Goal: Information Seeking & Learning: Check status

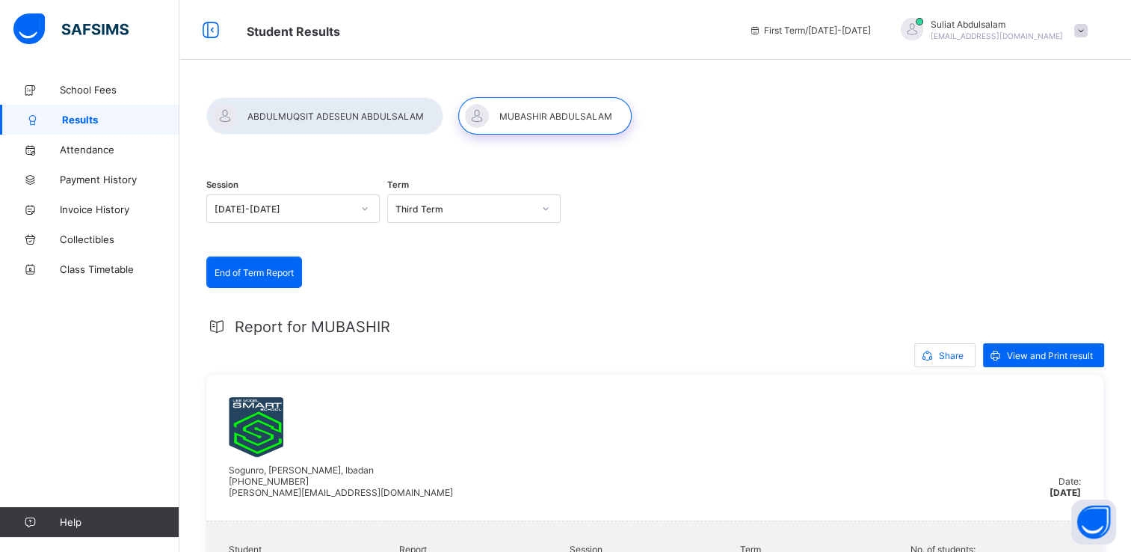
click at [1088, 27] on span at bounding box center [1080, 30] width 13 height 13
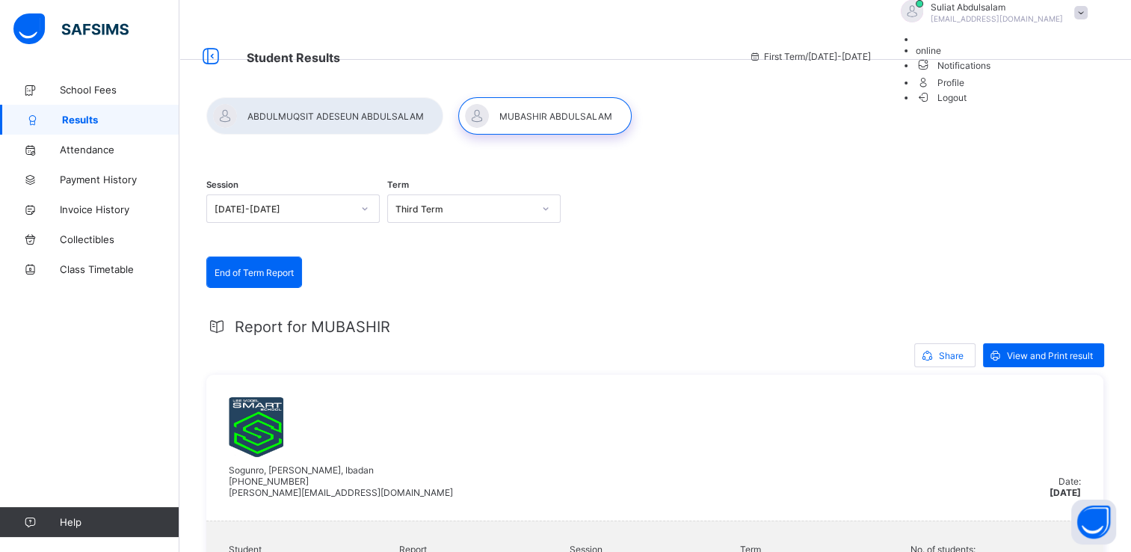
click at [967, 105] on span "Logout" at bounding box center [942, 98] width 52 height 16
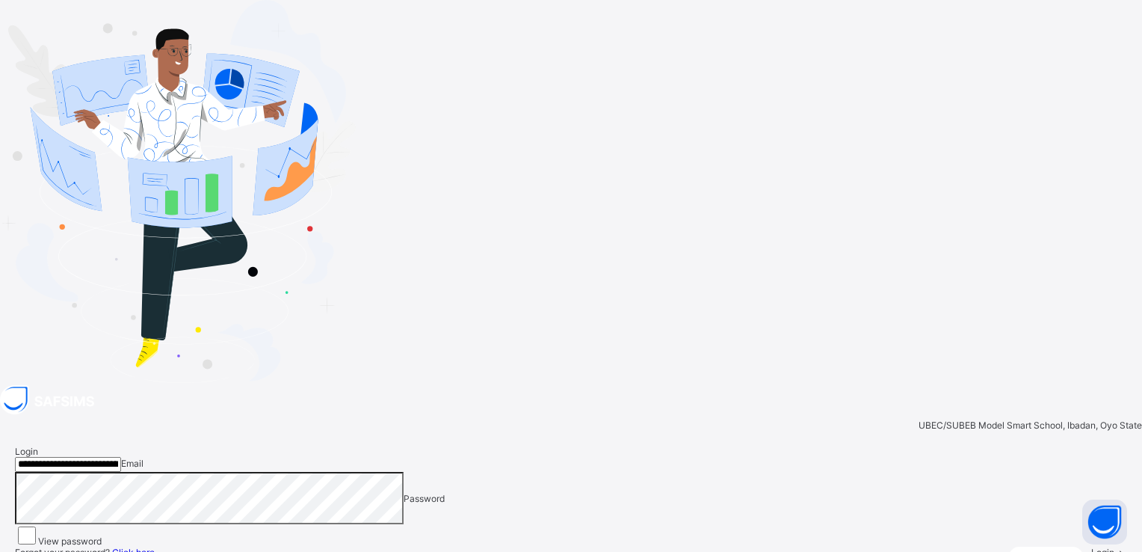
click at [121, 457] on input "**********" at bounding box center [68, 464] width 106 height 15
type input "**********"
click at [1091, 546] on span "Login" at bounding box center [1102, 551] width 23 height 11
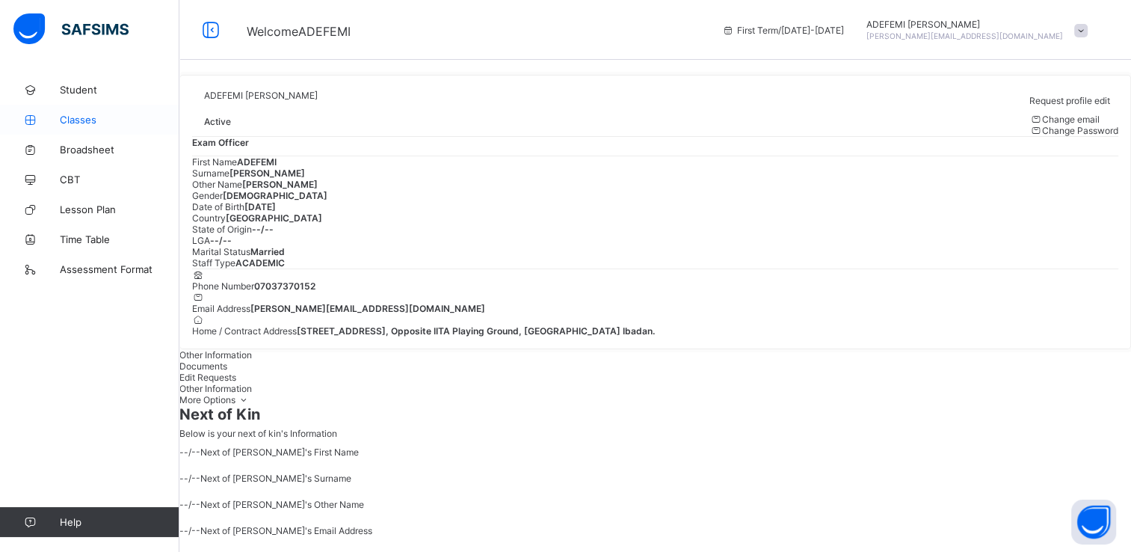
click at [84, 123] on span "Classes" at bounding box center [120, 120] width 120 height 12
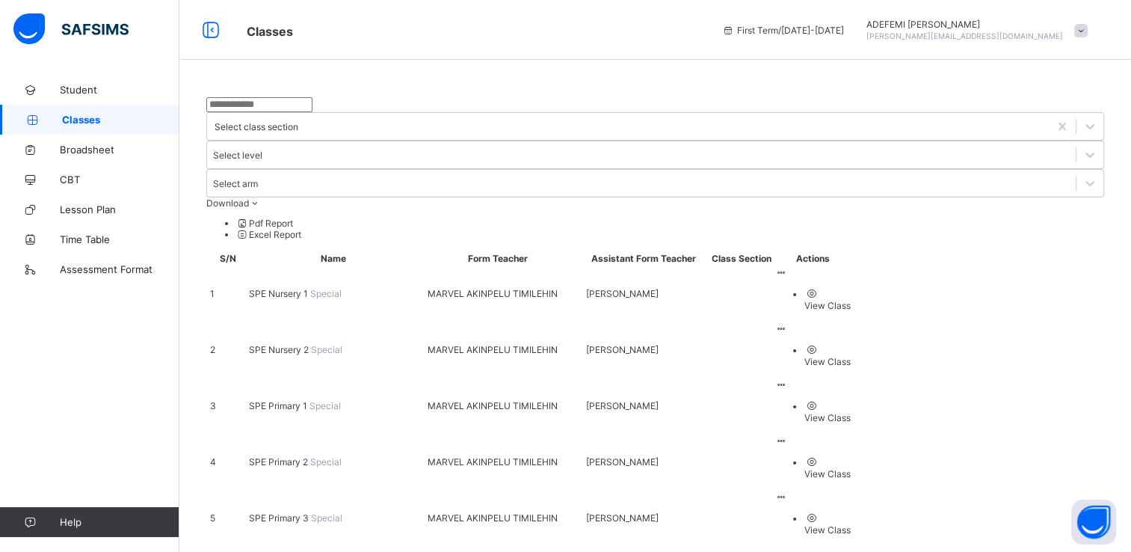
click at [851, 300] on div "View Class" at bounding box center [827, 305] width 46 height 11
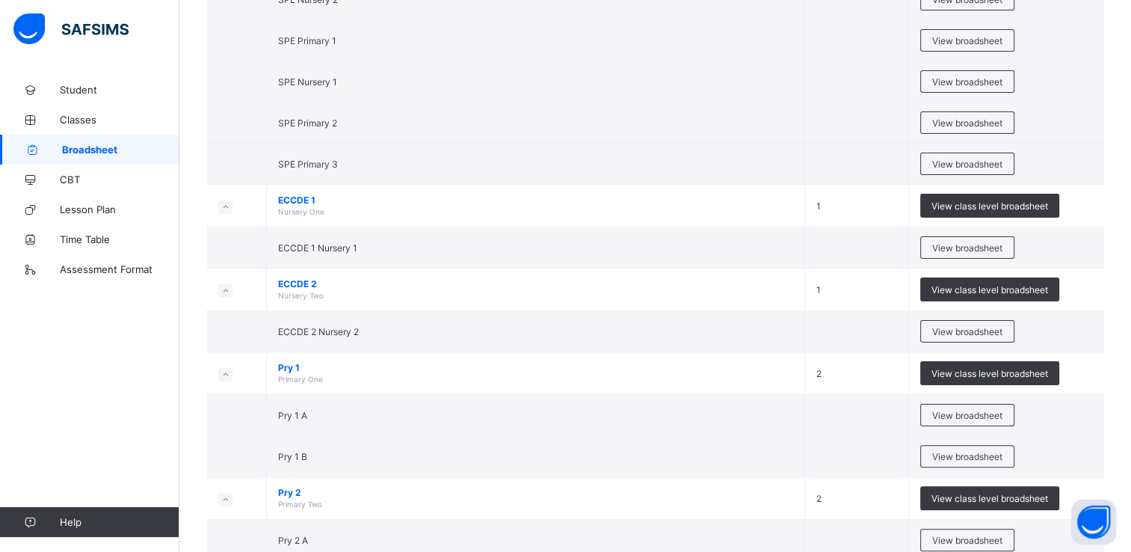
scroll to position [299, 0]
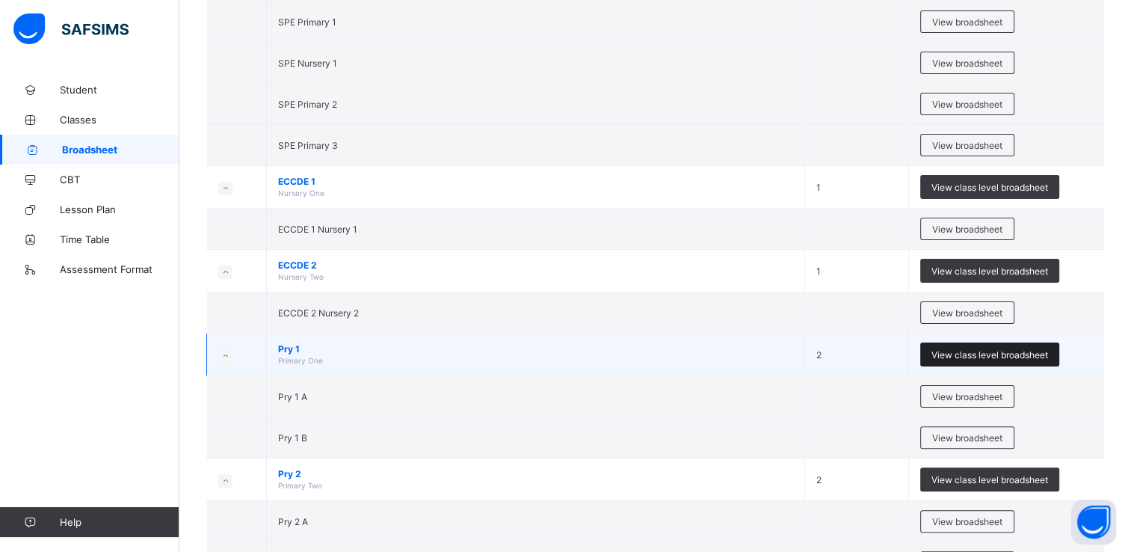
click at [975, 351] on span "View class level broadsheet" at bounding box center [990, 354] width 117 height 11
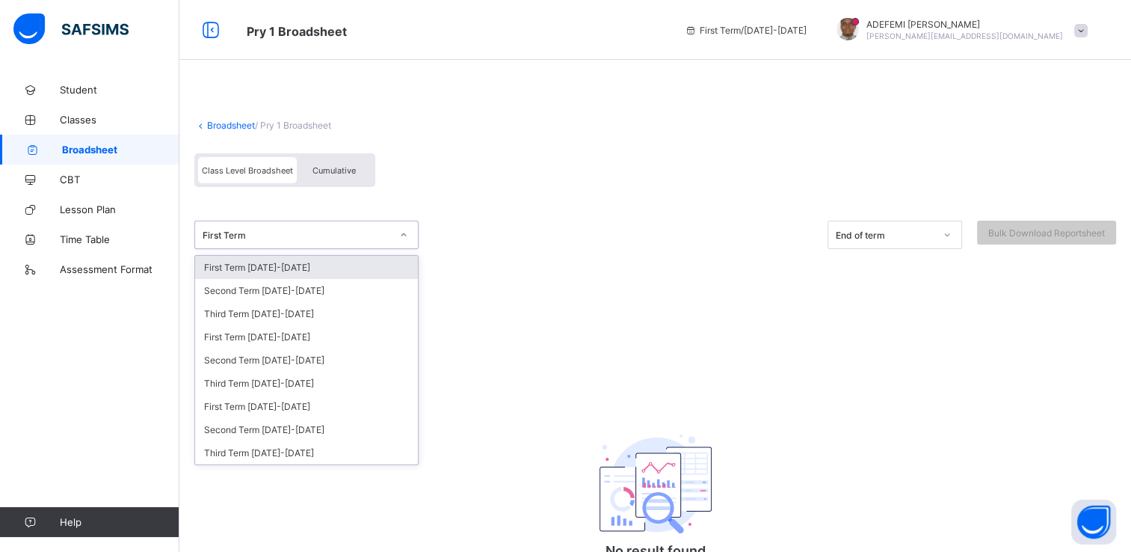
click at [392, 232] on div at bounding box center [403, 235] width 25 height 24
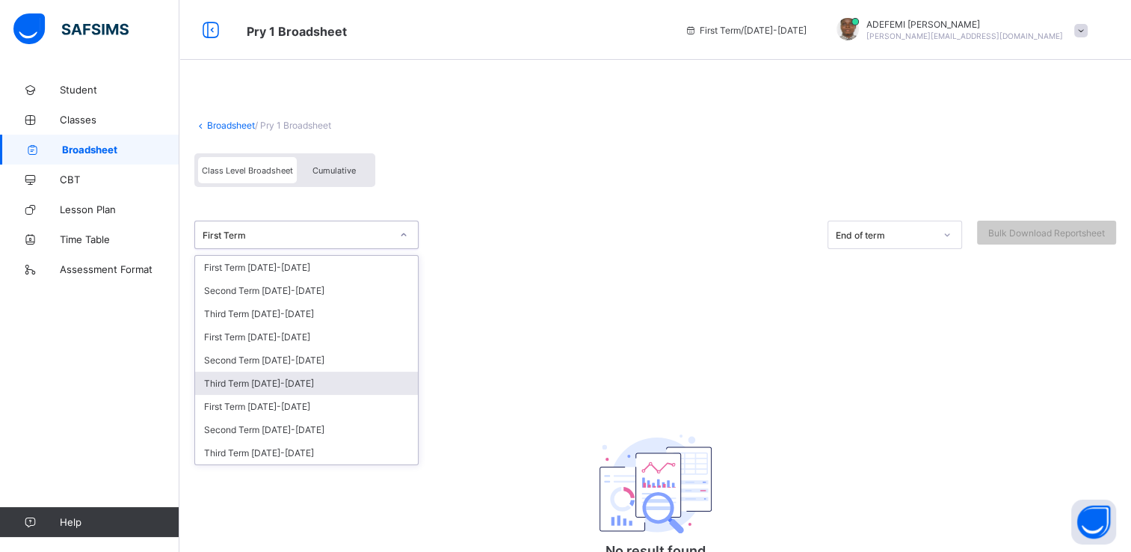
click at [269, 390] on div "Third Term [DATE]-[DATE]" at bounding box center [306, 383] width 223 height 23
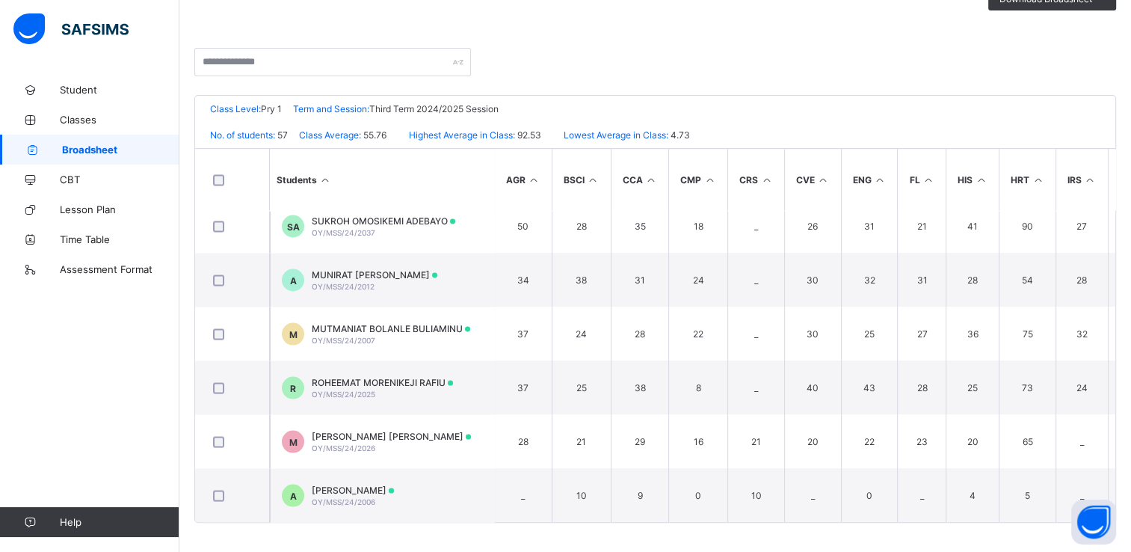
scroll to position [2768, 0]
click at [78, 154] on span "Broadsheet" at bounding box center [120, 150] width 117 height 12
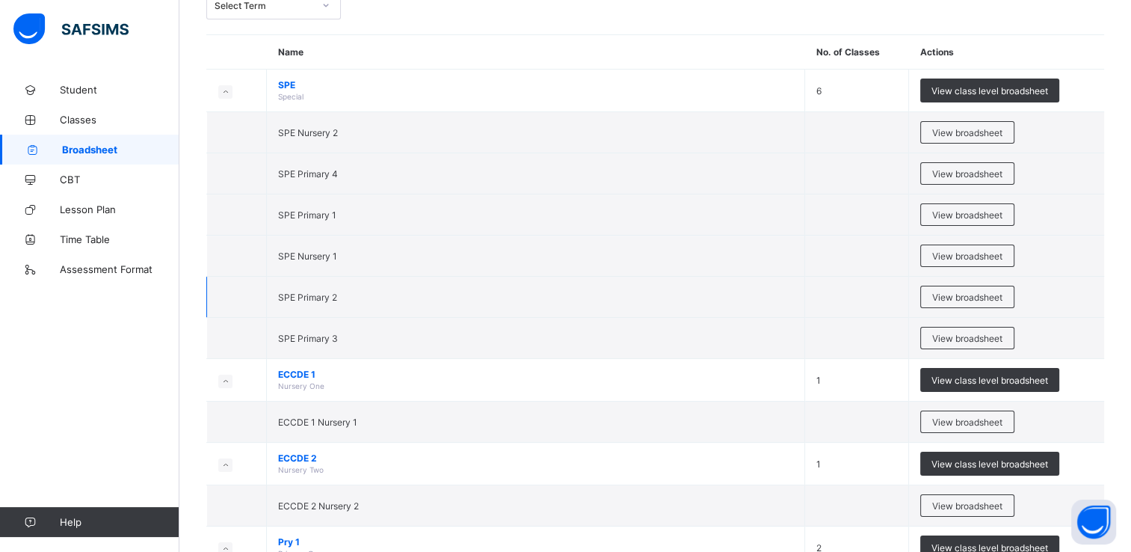
scroll to position [120, 0]
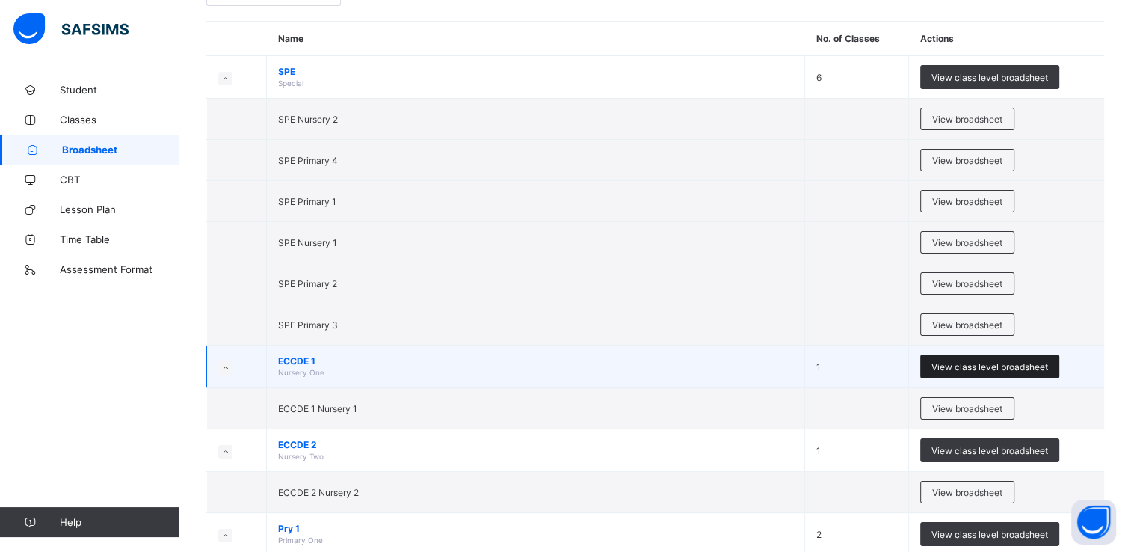
click at [980, 363] on span "View class level broadsheet" at bounding box center [990, 366] width 117 height 11
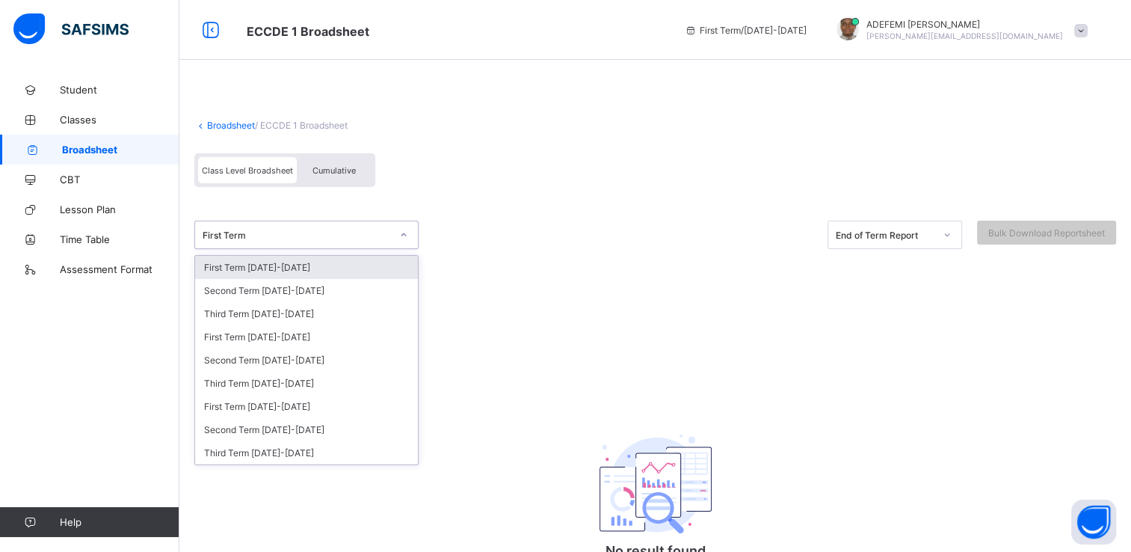
click at [283, 244] on div "First Term" at bounding box center [292, 234] width 194 height 21
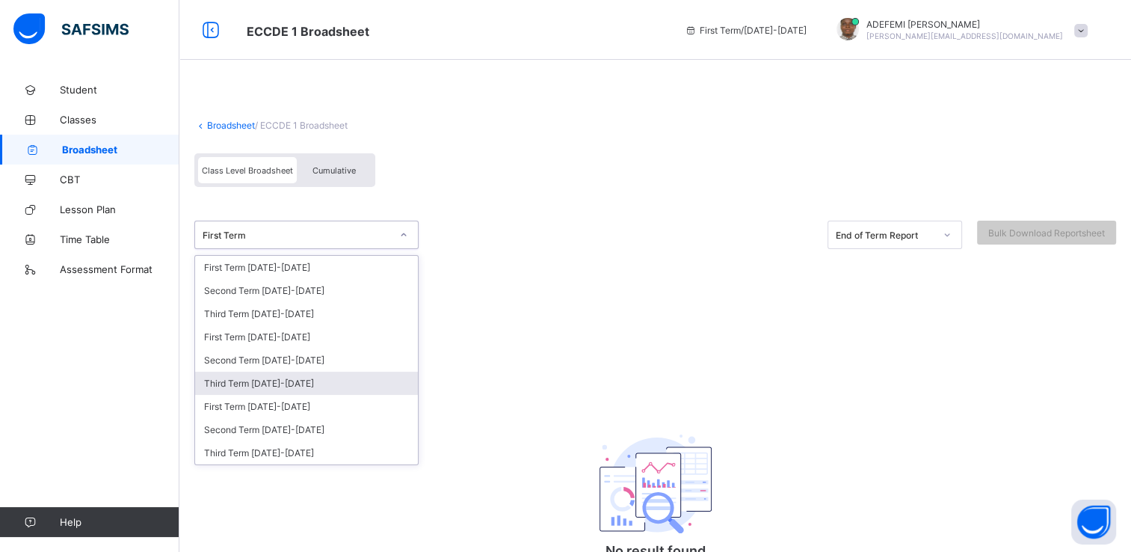
click at [272, 388] on div "Third Term [DATE]-[DATE]" at bounding box center [306, 383] width 223 height 23
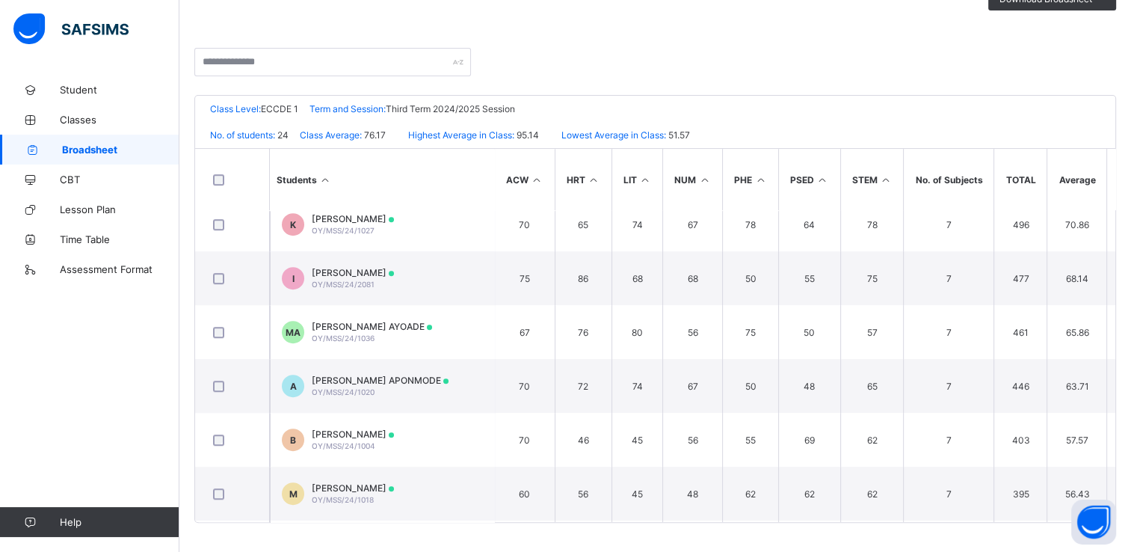
scroll to position [902, 0]
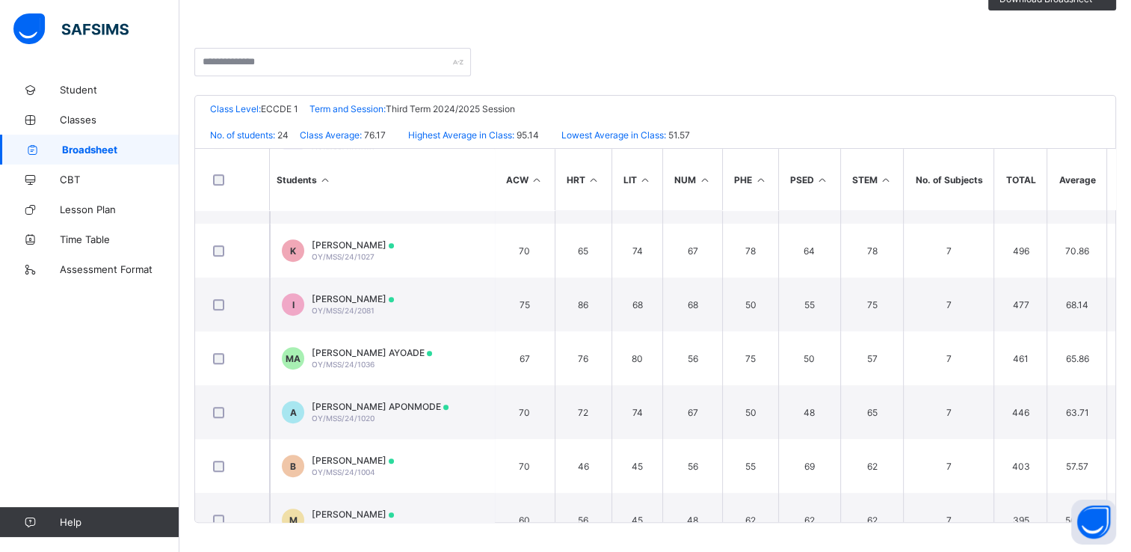
click at [90, 150] on span "Broadsheet" at bounding box center [120, 150] width 117 height 12
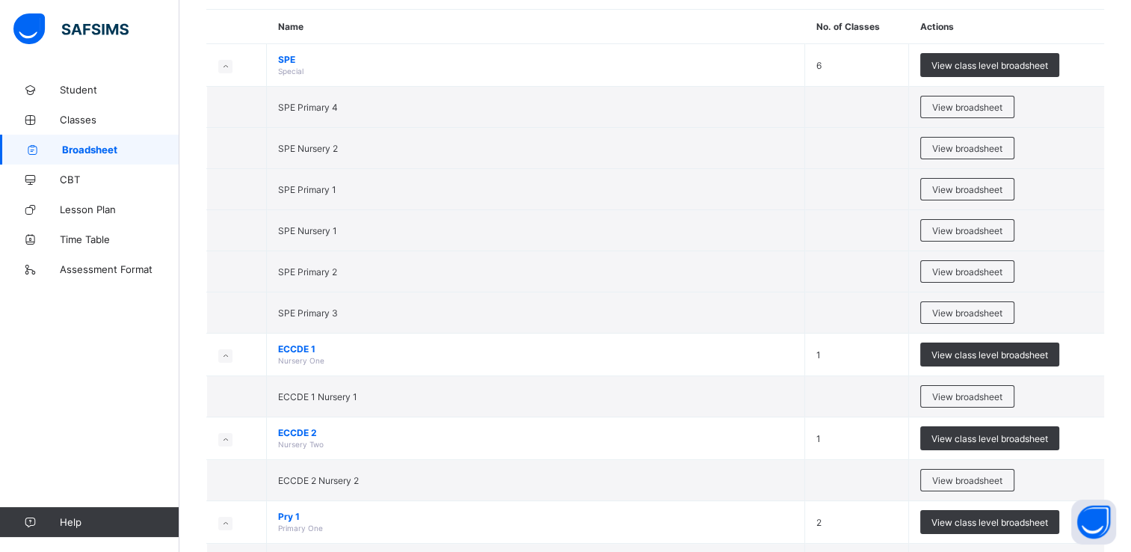
scroll to position [150, 0]
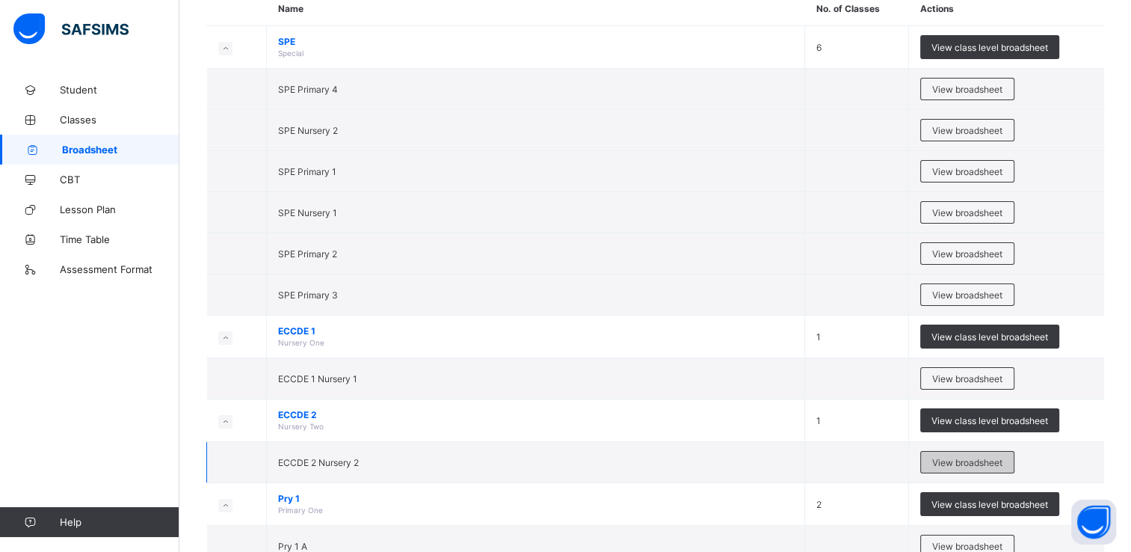
click at [974, 462] on span "View broadsheet" at bounding box center [967, 462] width 70 height 11
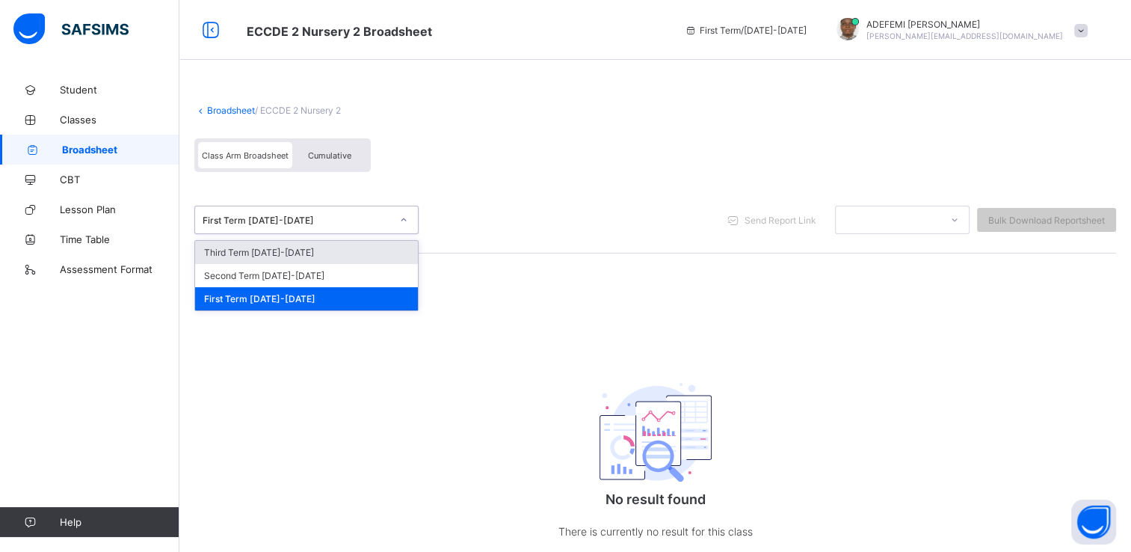
click at [404, 217] on icon at bounding box center [403, 219] width 9 height 15
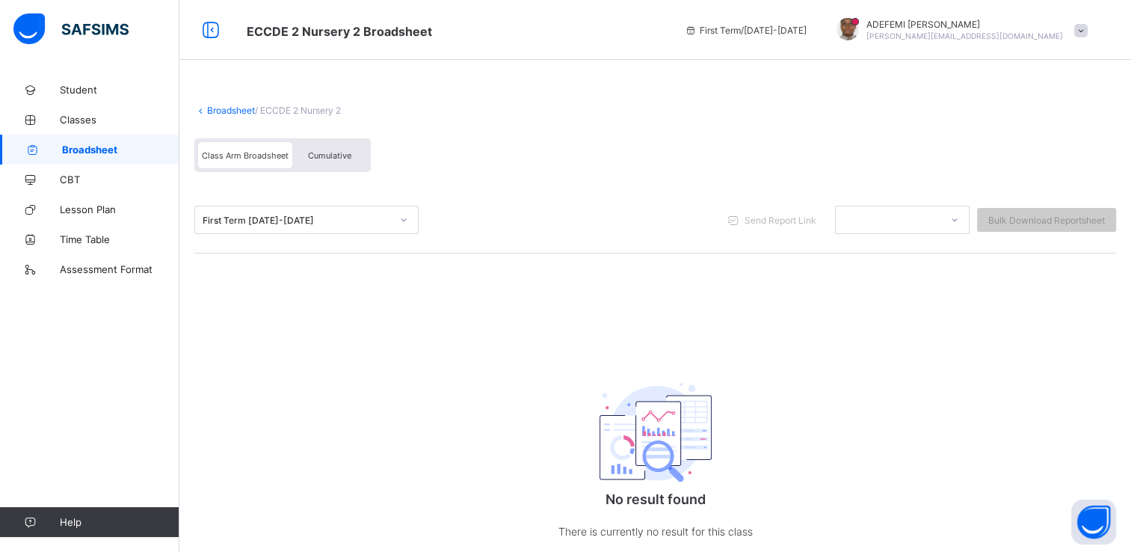
click at [114, 151] on span "Broadsheet" at bounding box center [120, 150] width 117 height 12
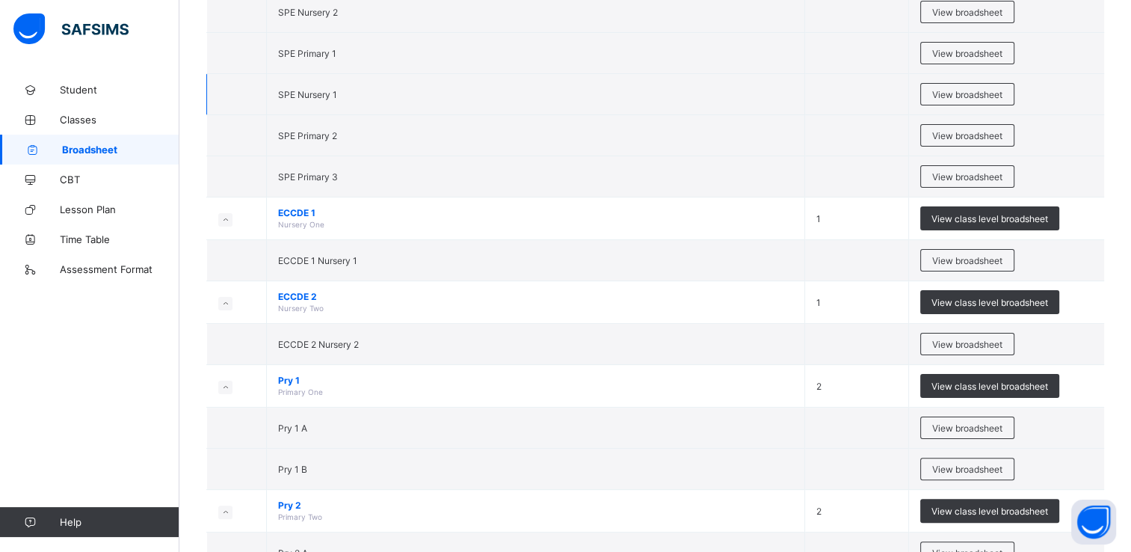
scroll to position [269, 0]
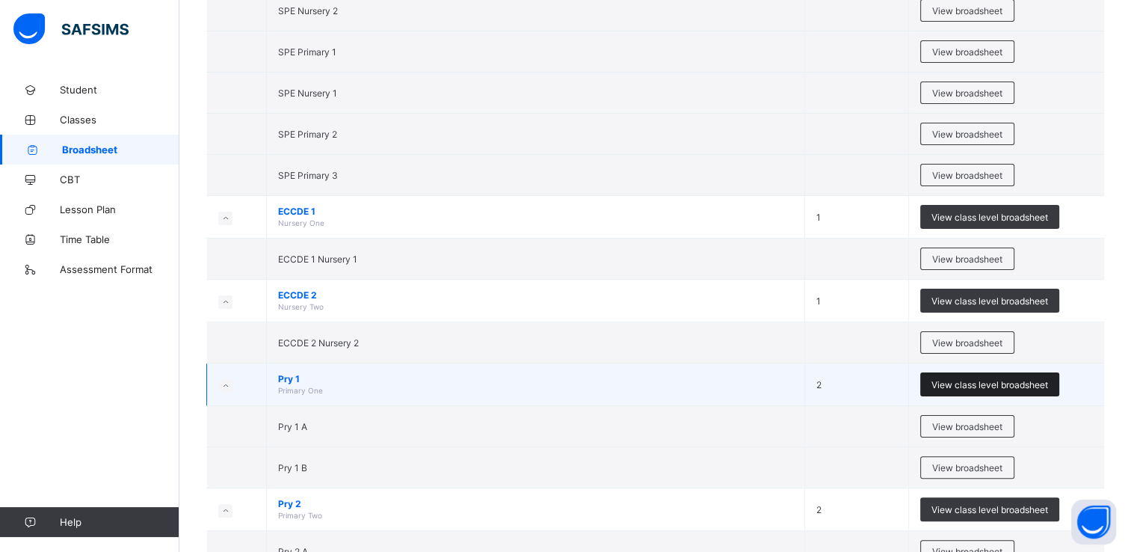
click at [984, 387] on span "View class level broadsheet" at bounding box center [990, 384] width 117 height 11
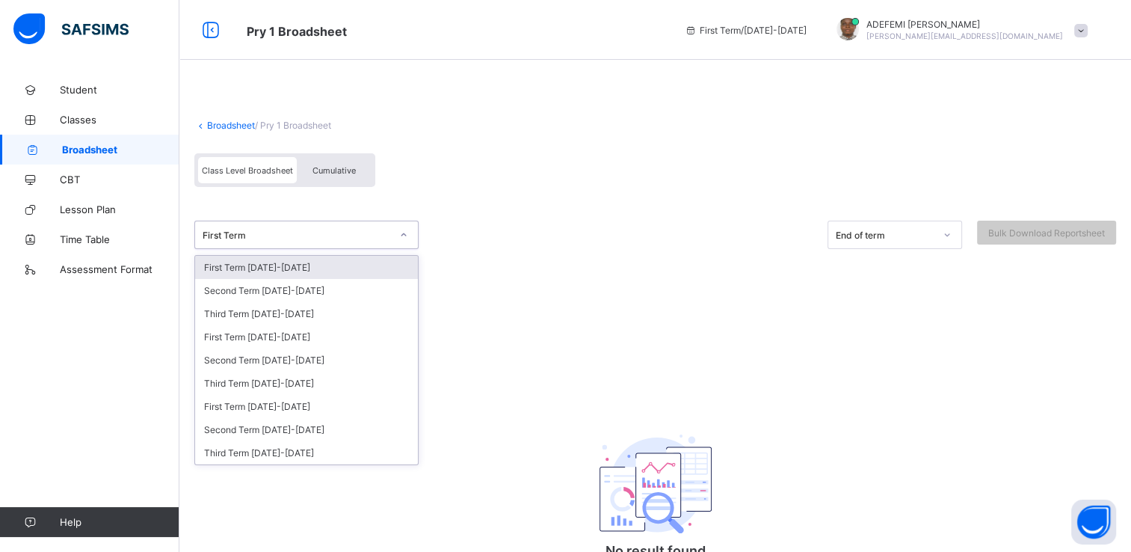
click at [400, 235] on icon at bounding box center [403, 234] width 9 height 15
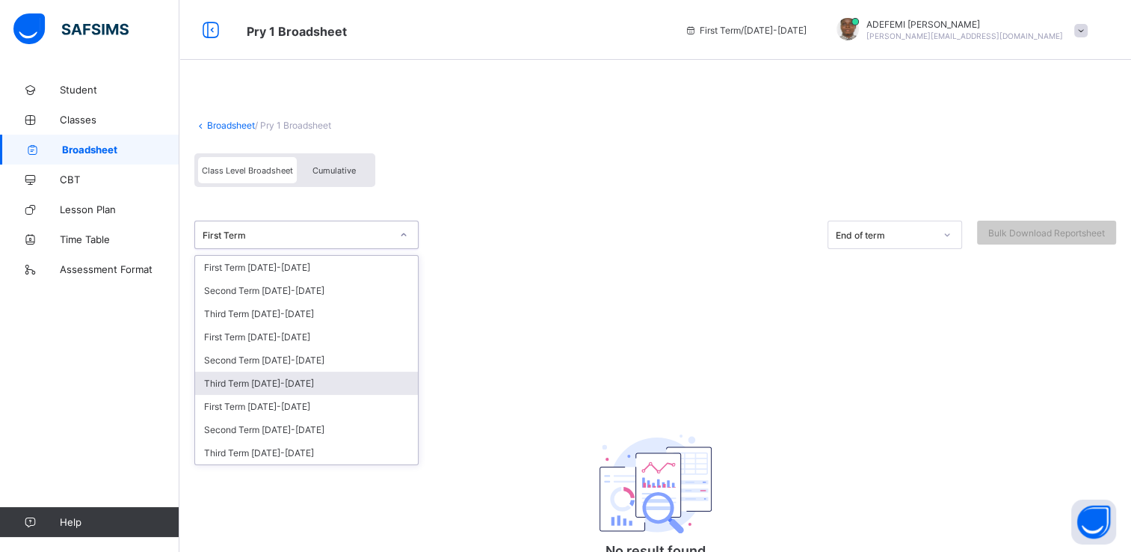
click at [276, 381] on div "Third Term [DATE]-[DATE]" at bounding box center [306, 383] width 223 height 23
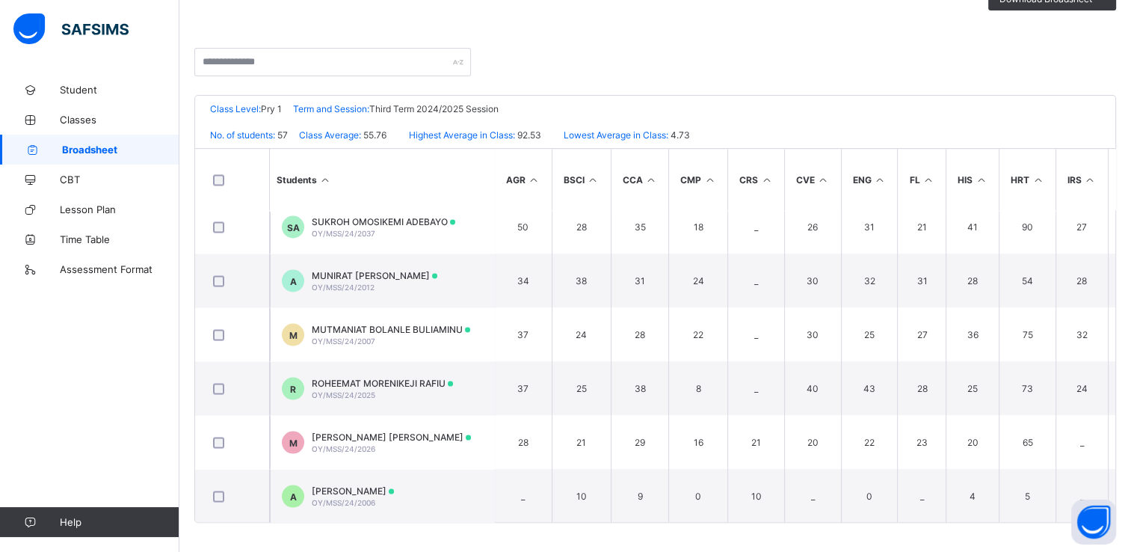
scroll to position [2768, 0]
